Goal: Task Accomplishment & Management: Manage account settings

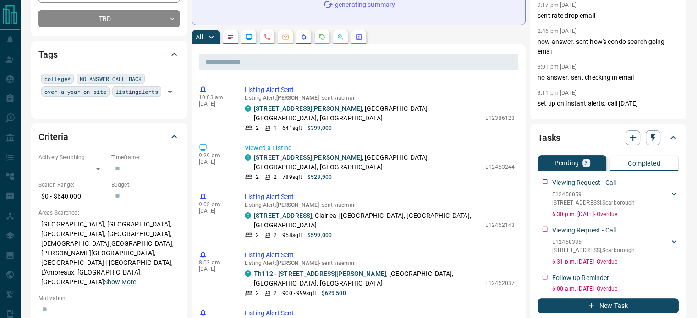
scroll to position [165, 0]
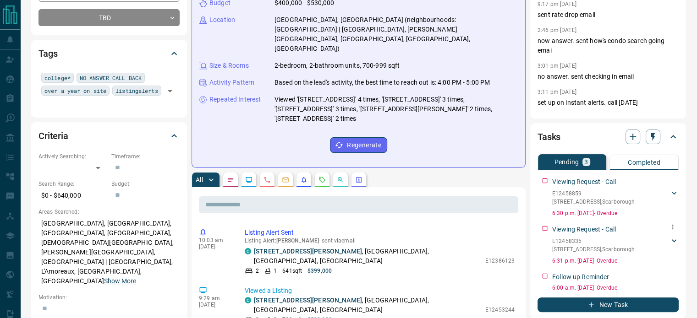
click at [674, 240] on icon at bounding box center [673, 240] width 9 height 9
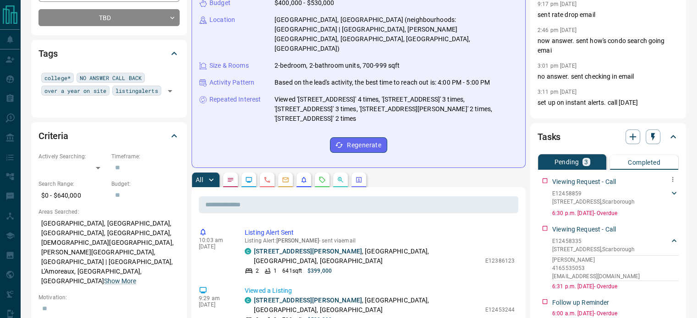
click at [674, 190] on icon at bounding box center [673, 193] width 9 height 9
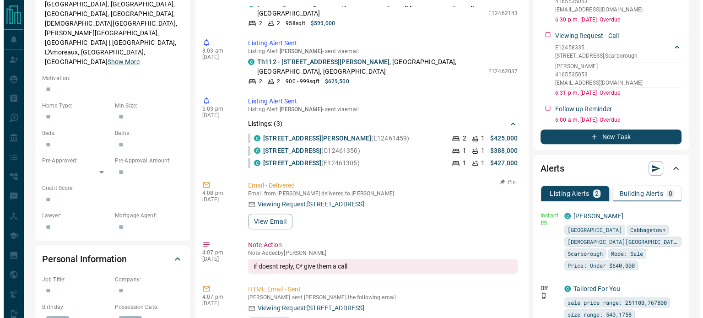
scroll to position [136, 0]
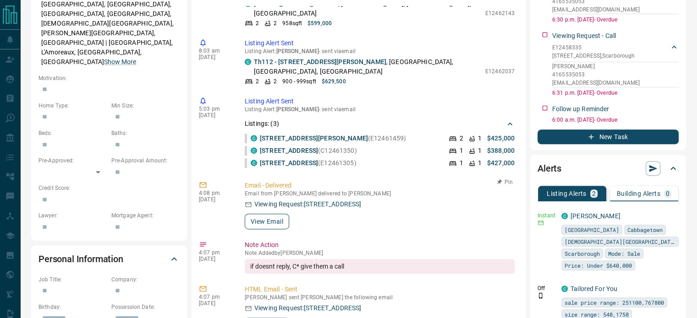
click at [266, 214] on button "View Email" at bounding box center [267, 222] width 44 height 16
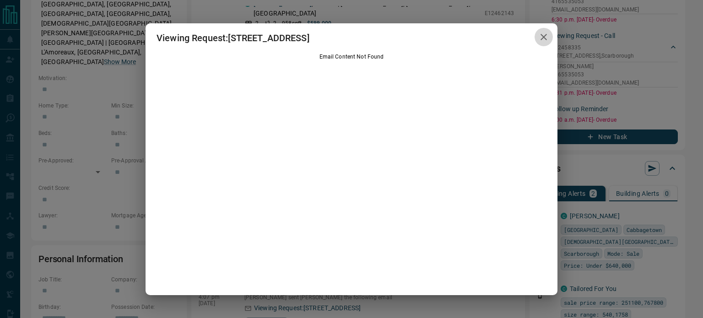
click at [542, 39] on icon "button" at bounding box center [544, 37] width 6 height 6
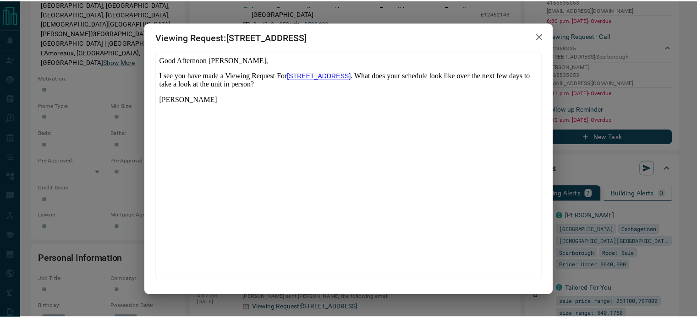
scroll to position [0, 0]
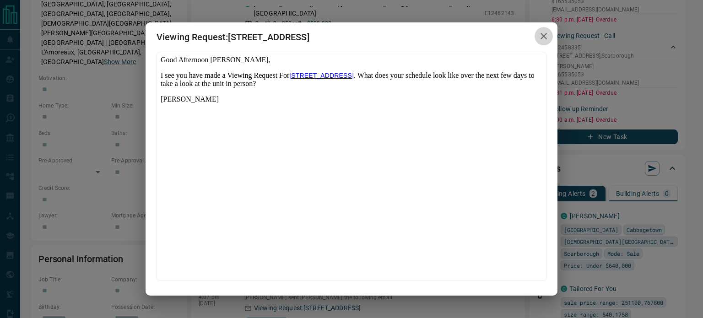
click at [542, 39] on icon "button" at bounding box center [544, 36] width 6 height 6
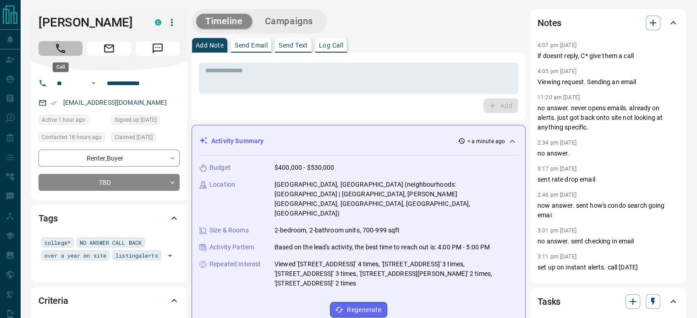
click at [59, 54] on icon "Call" at bounding box center [60, 49] width 12 height 12
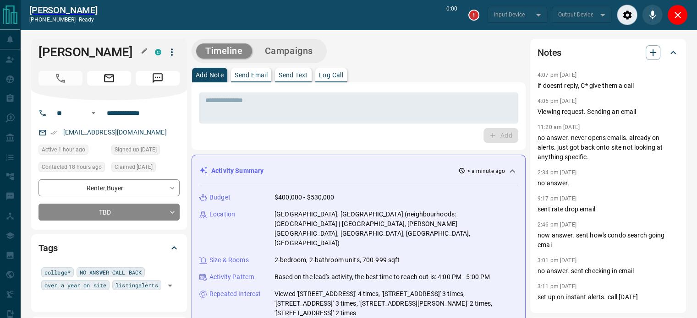
type input "*******"
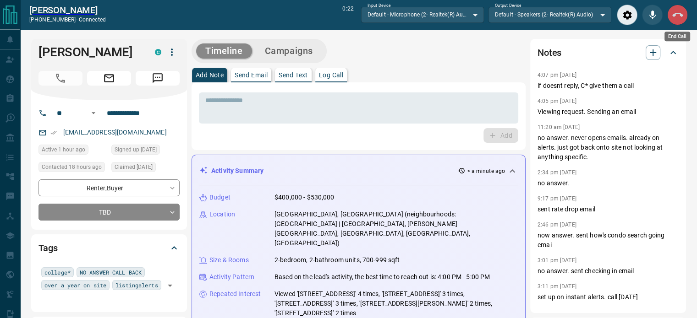
click at [676, 21] on button "End Call" at bounding box center [677, 15] width 21 height 21
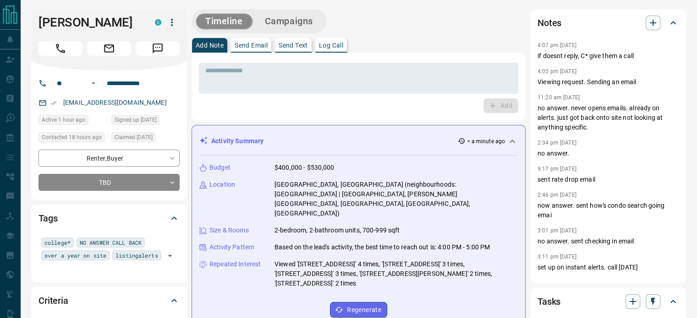
click at [341, 45] on p "Log Call" at bounding box center [331, 45] width 24 height 6
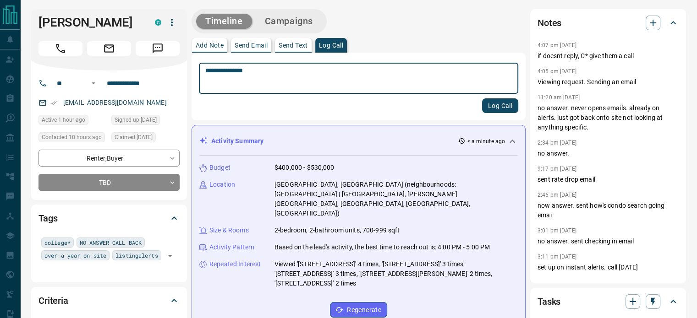
type textarea "**********"
click at [497, 105] on button "Log Call" at bounding box center [500, 105] width 36 height 15
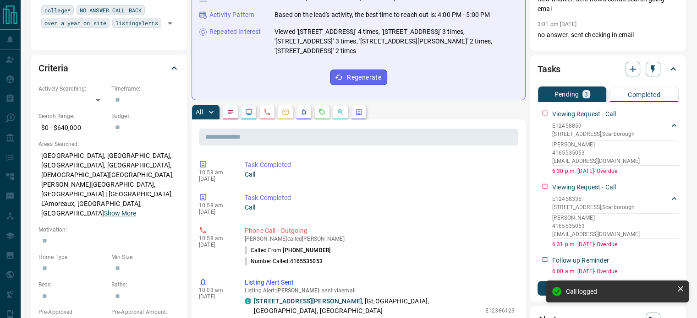
scroll to position [245, 0]
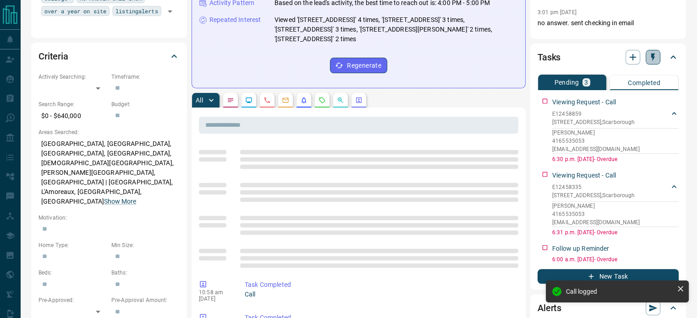
click at [648, 59] on icon "button" at bounding box center [652, 57] width 9 height 9
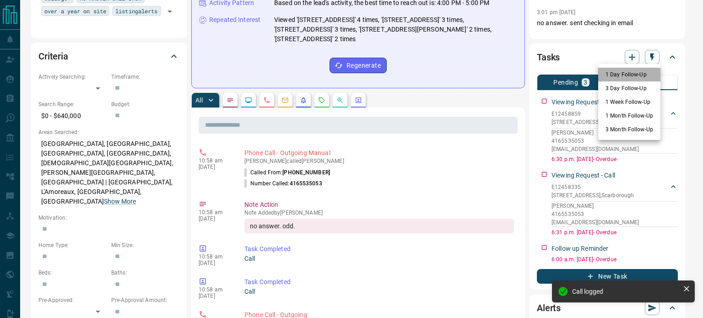
click at [619, 76] on li "1 Day Follow-Up" at bounding box center [630, 75] width 62 height 14
